Goal: Task Accomplishment & Management: Manage account settings

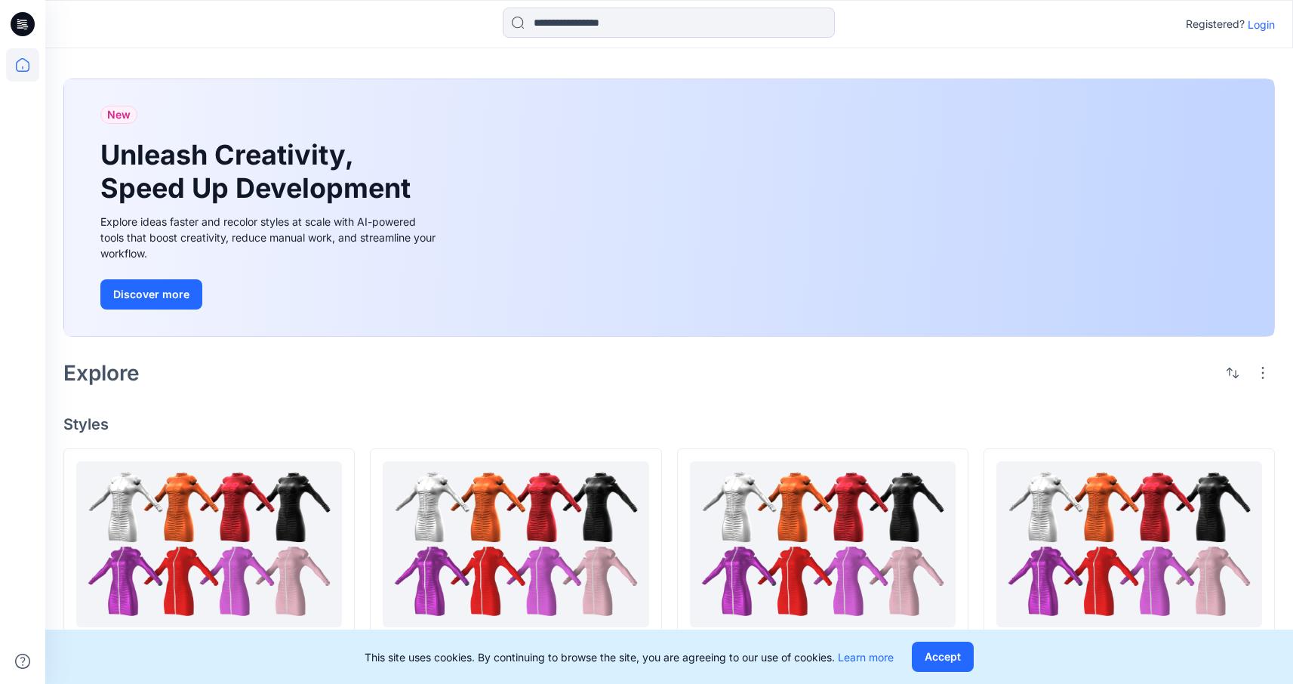
click at [1271, 24] on p "Login" at bounding box center [1260, 25] width 27 height 16
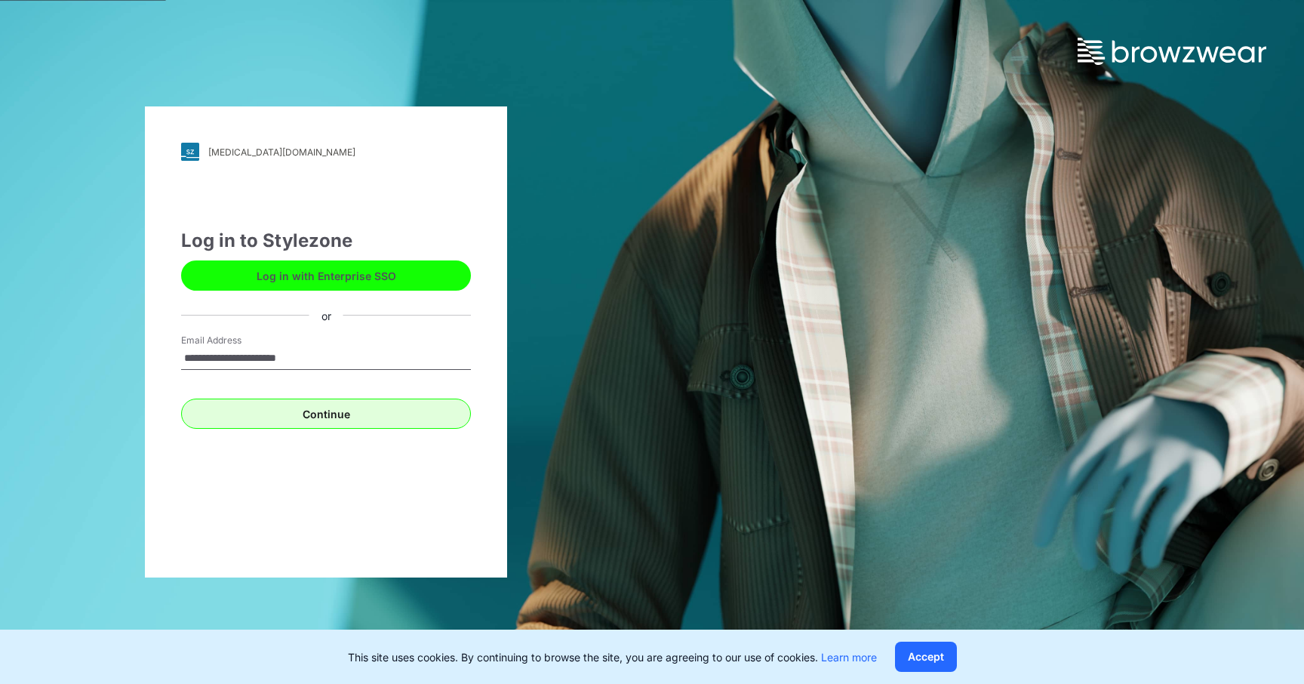
type input "**********"
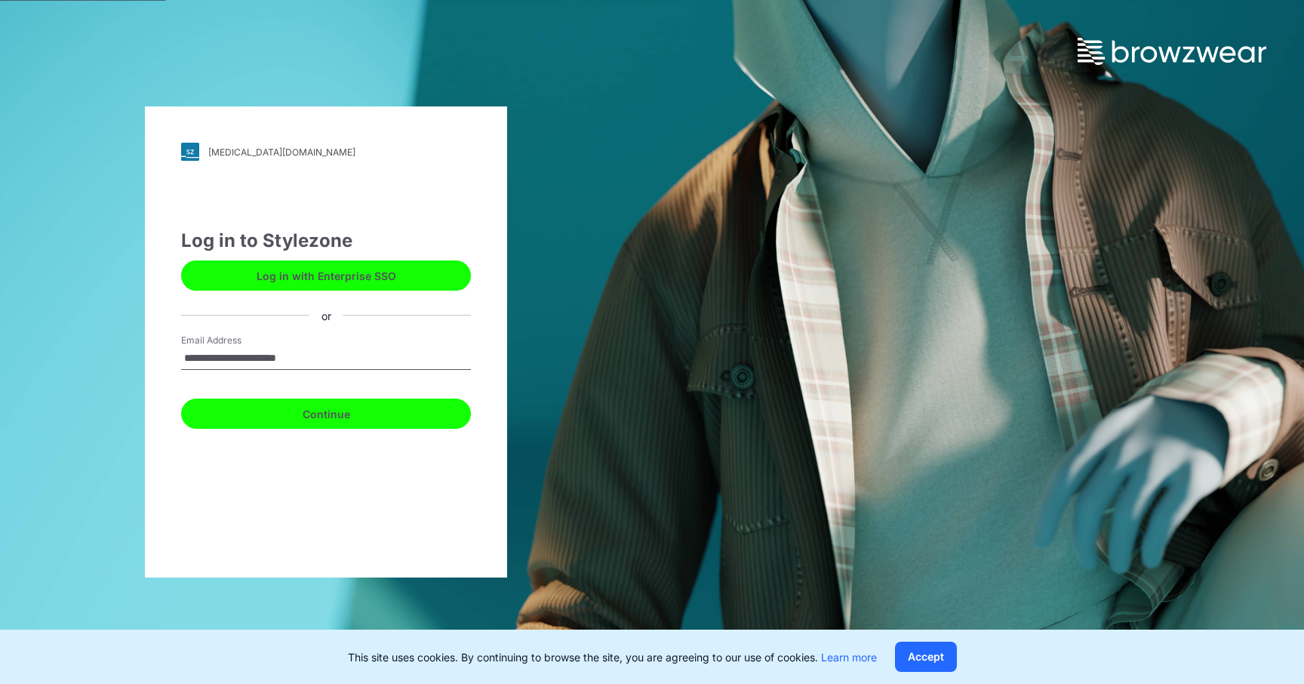
click at [358, 402] on button "Continue" at bounding box center [326, 413] width 290 height 30
